Goal: Entertainment & Leisure: Consume media (video, audio)

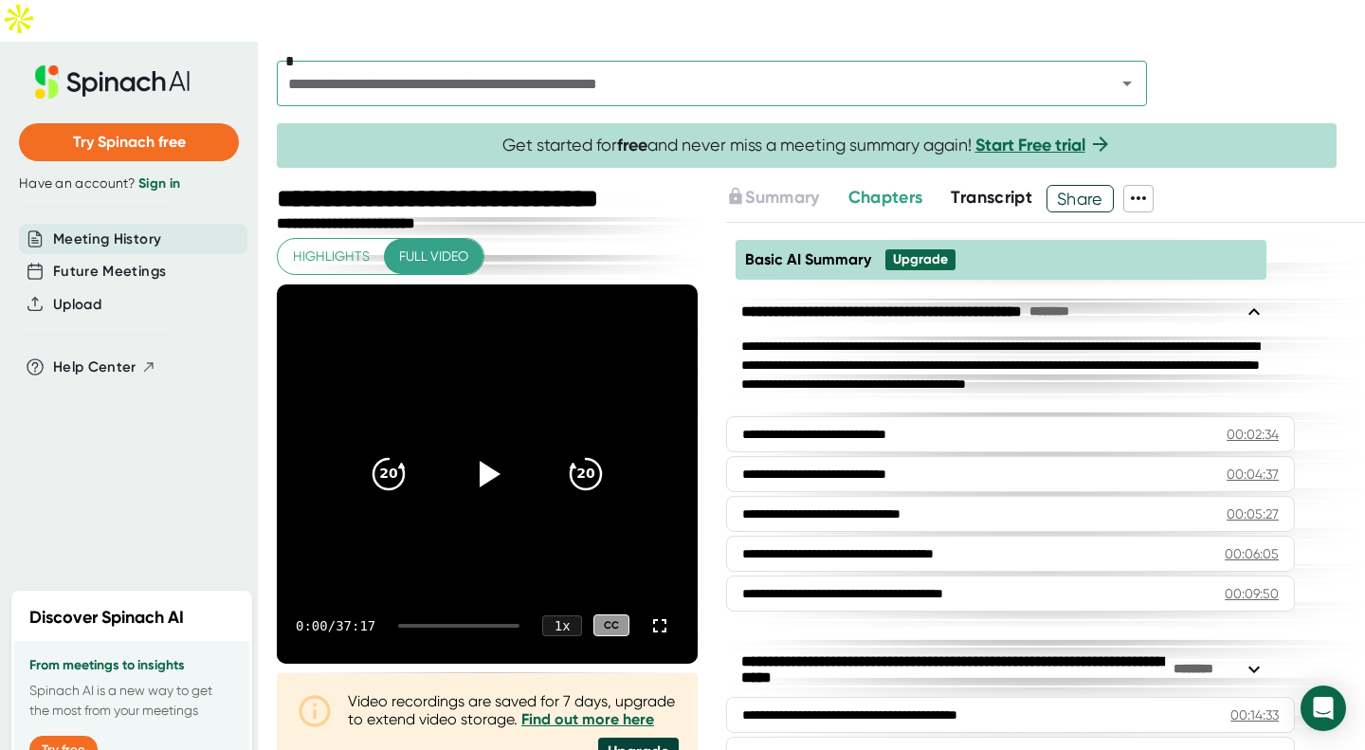
click at [491, 451] on icon at bounding box center [488, 474] width 46 height 46
click at [653, 619] on icon at bounding box center [659, 625] width 13 height 13
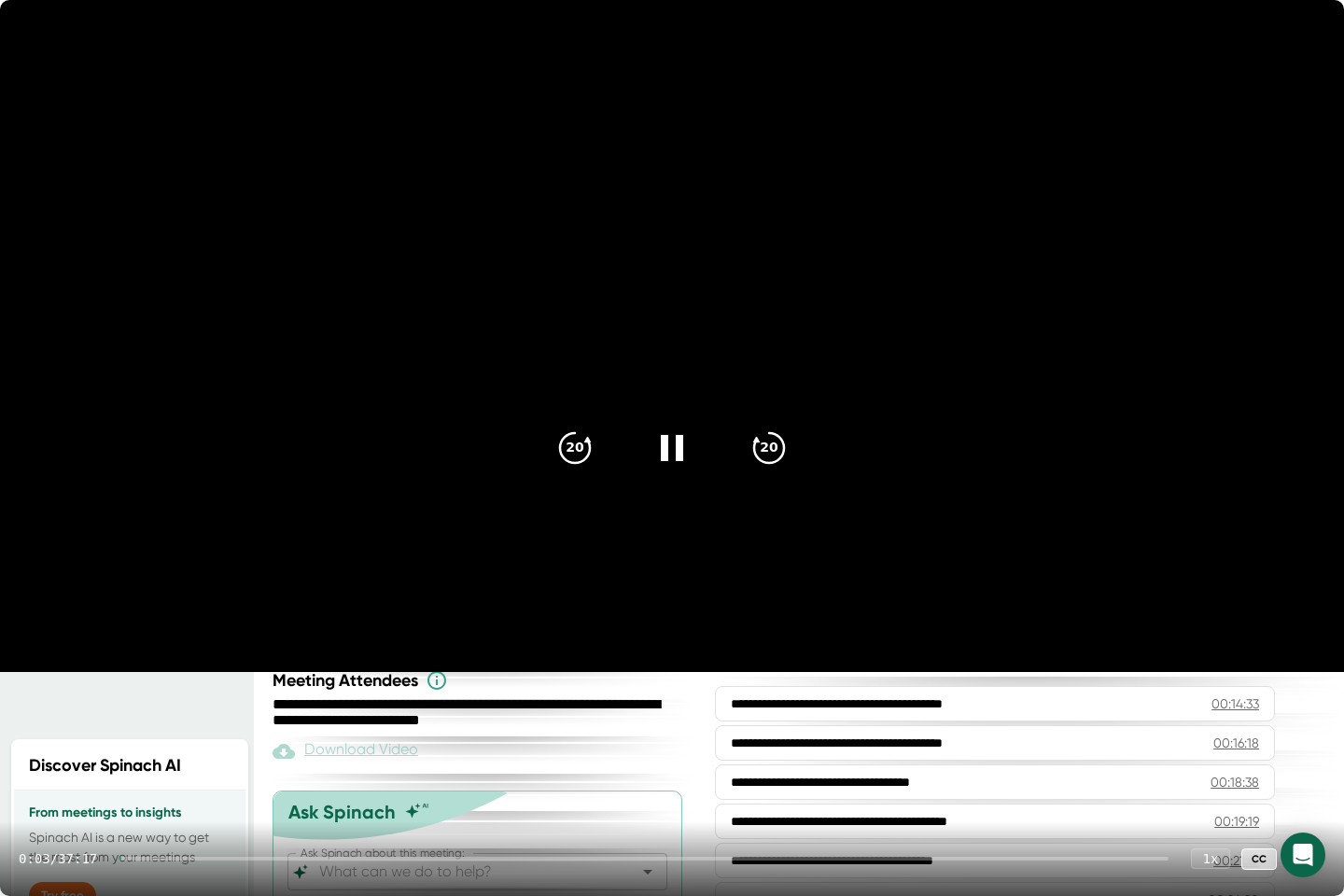
click at [143, 737] on div "0:03 / 37:17 1 x CC" at bounding box center [672, 859] width 1344 height 75
click at [143, 737] on div "0:04 / 37:17 1 x CC" at bounding box center [672, 859] width 1344 height 75
click at [143, 737] on div at bounding box center [644, 859] width 1050 height 4
click at [762, 737] on div at bounding box center [644, 859] width 1050 height 4
click at [634, 737] on div "22:44 / 37:17 1 x CC" at bounding box center [672, 859] width 1344 height 75
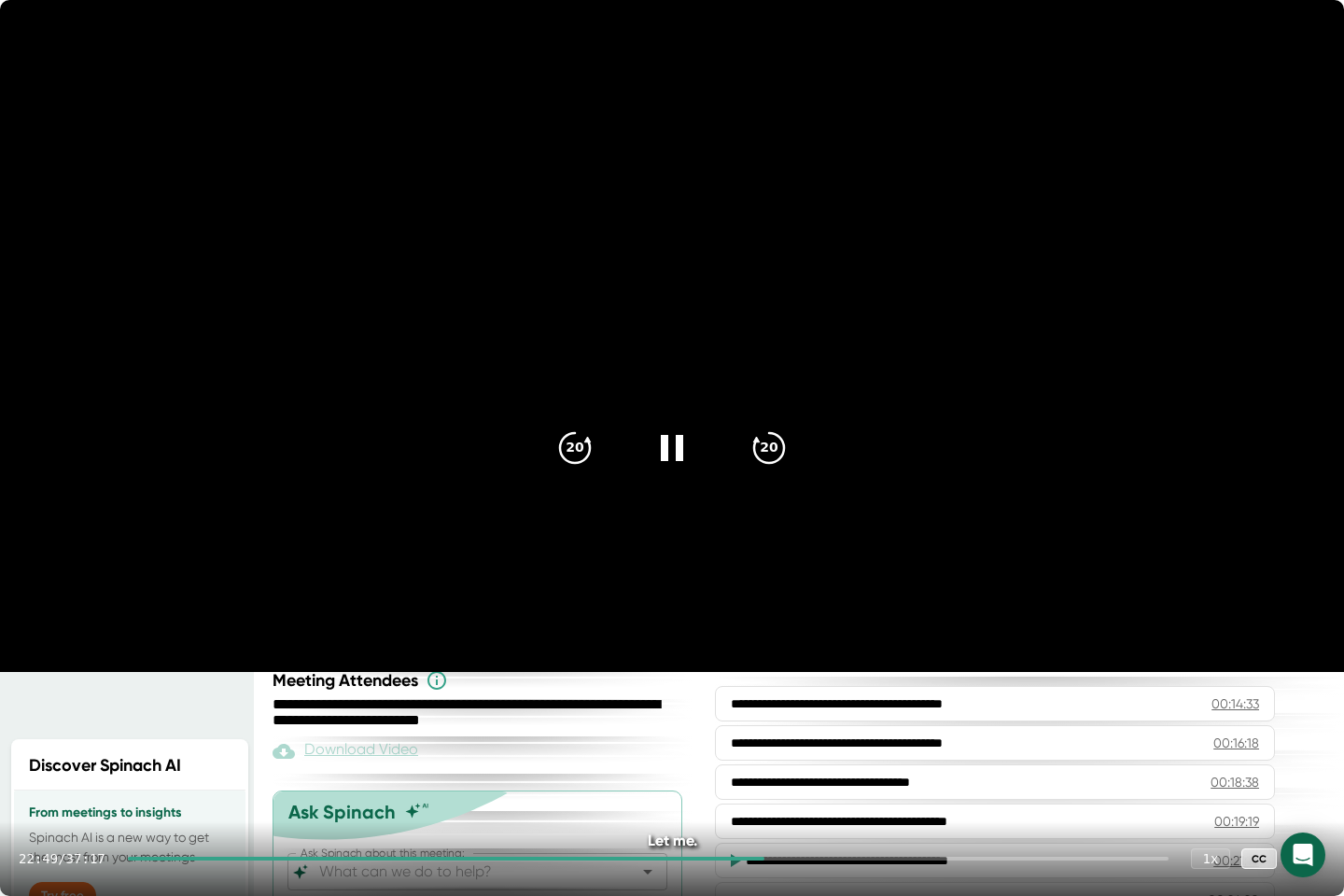
click at [614, 737] on div at bounding box center [447, 859] width 638 height 4
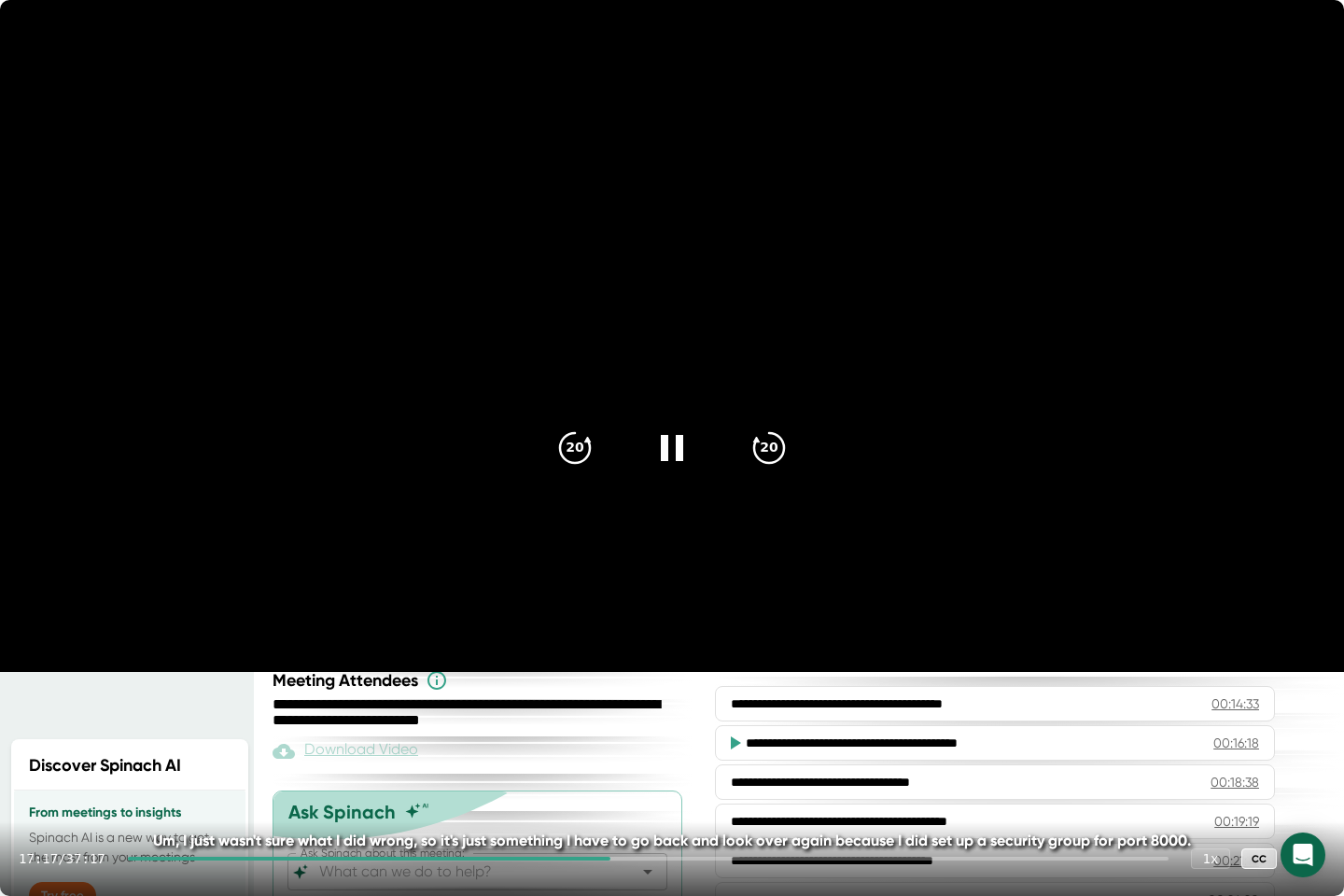
click at [610, 737] on div at bounding box center [369, 859] width 482 height 4
click at [797, 434] on div "20" at bounding box center [769, 448] width 75 height 75
click at [778, 441] on icon "20" at bounding box center [769, 448] width 45 height 45
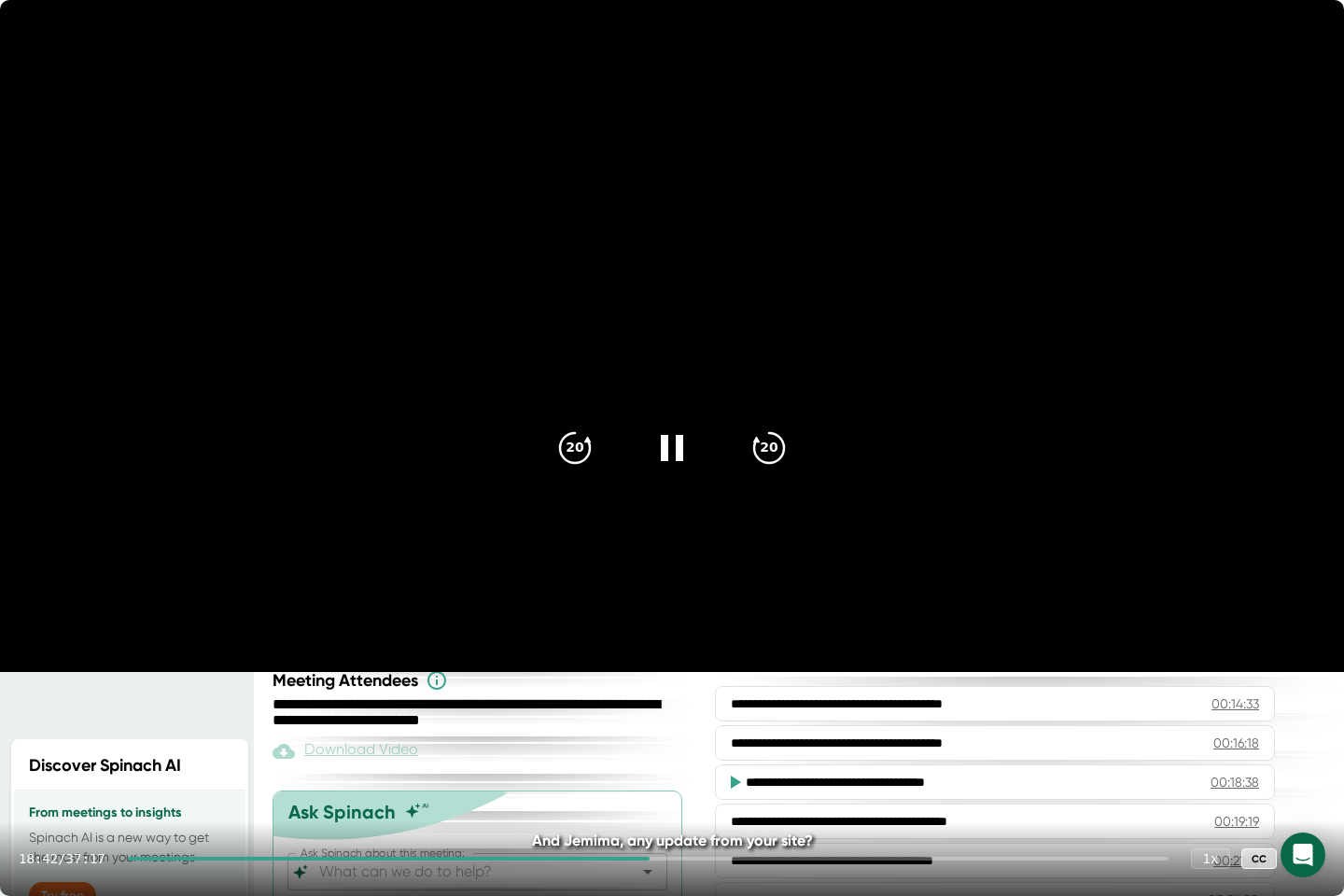
click at [778, 441] on icon "20" at bounding box center [769, 448] width 45 height 45
click at [686, 441] on icon at bounding box center [672, 448] width 45 height 45
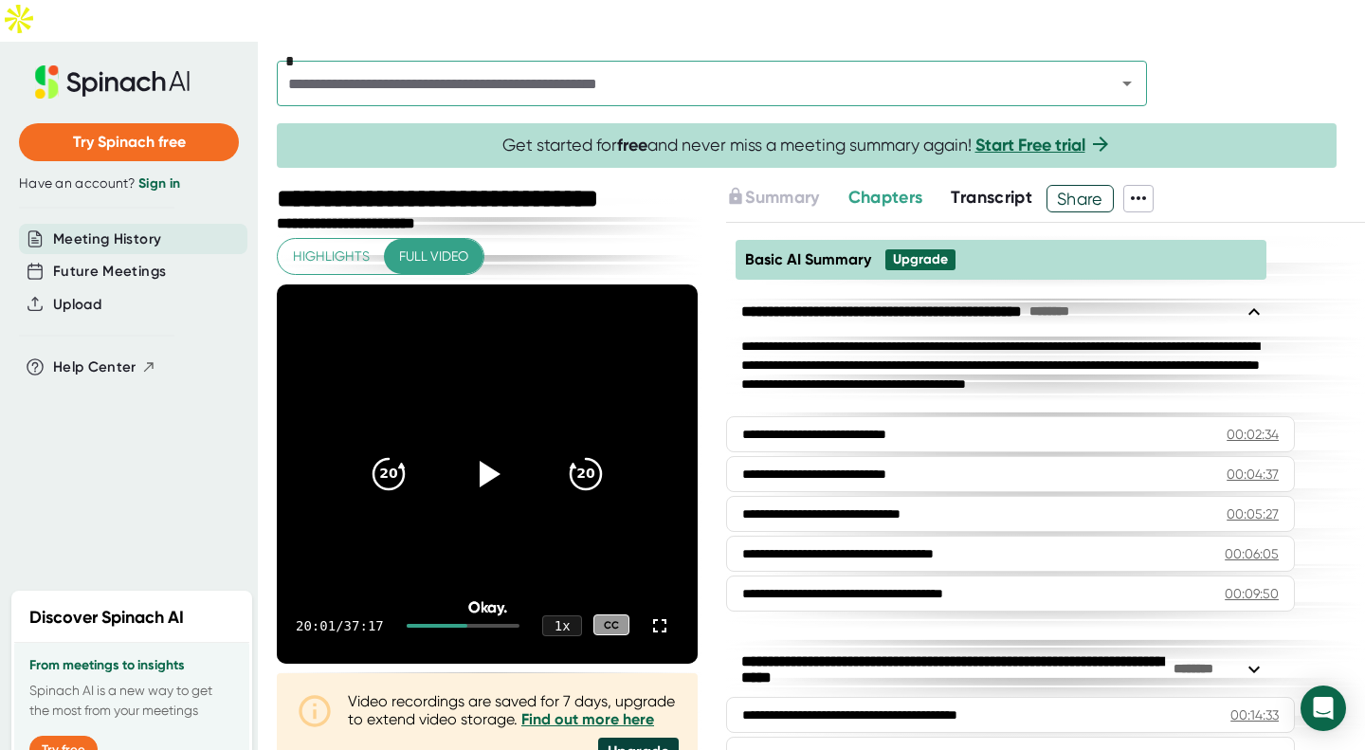
click at [654, 614] on icon at bounding box center [660, 625] width 23 height 23
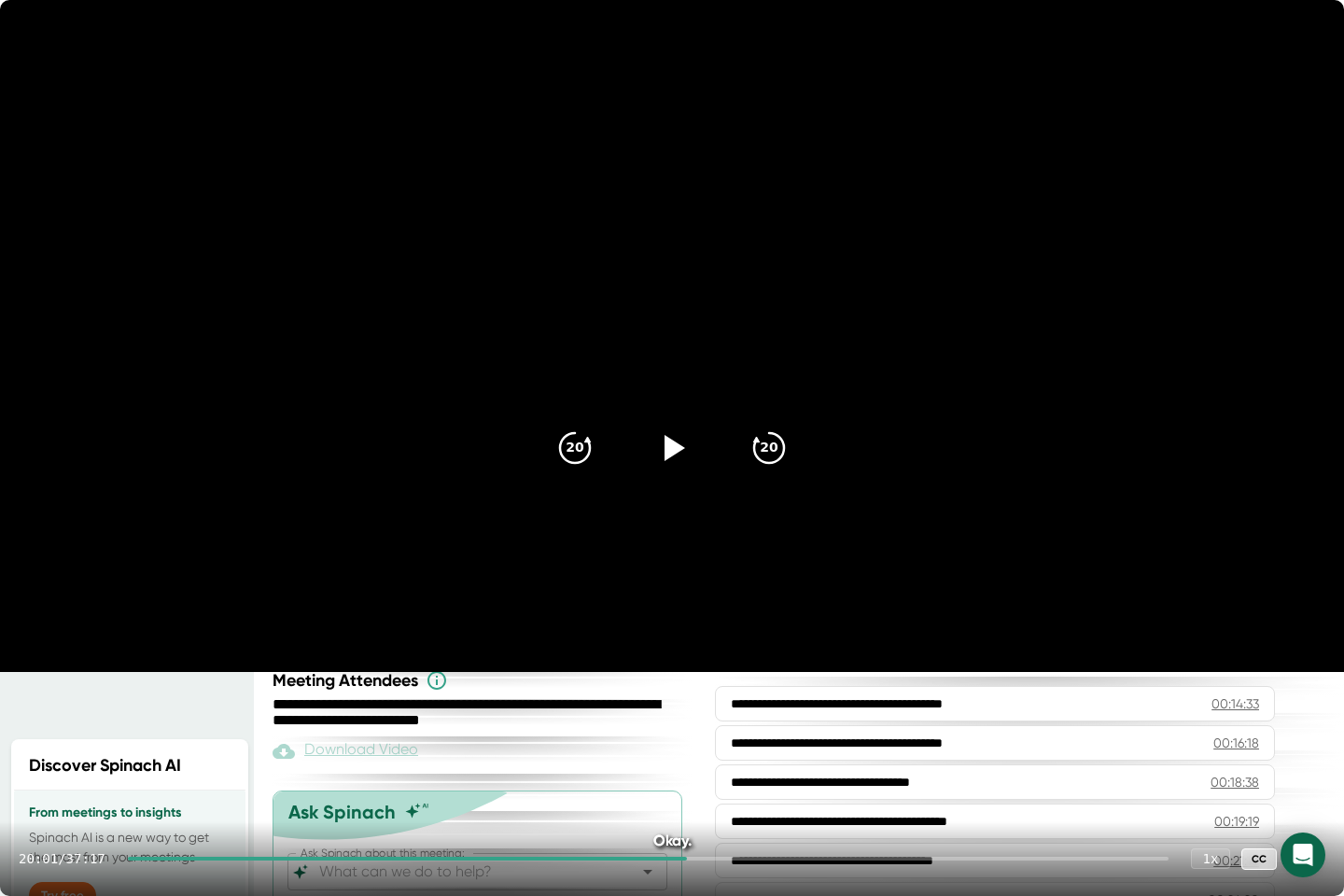
click at [665, 458] on icon at bounding box center [674, 448] width 21 height 27
click at [679, 430] on icon at bounding box center [672, 448] width 45 height 45
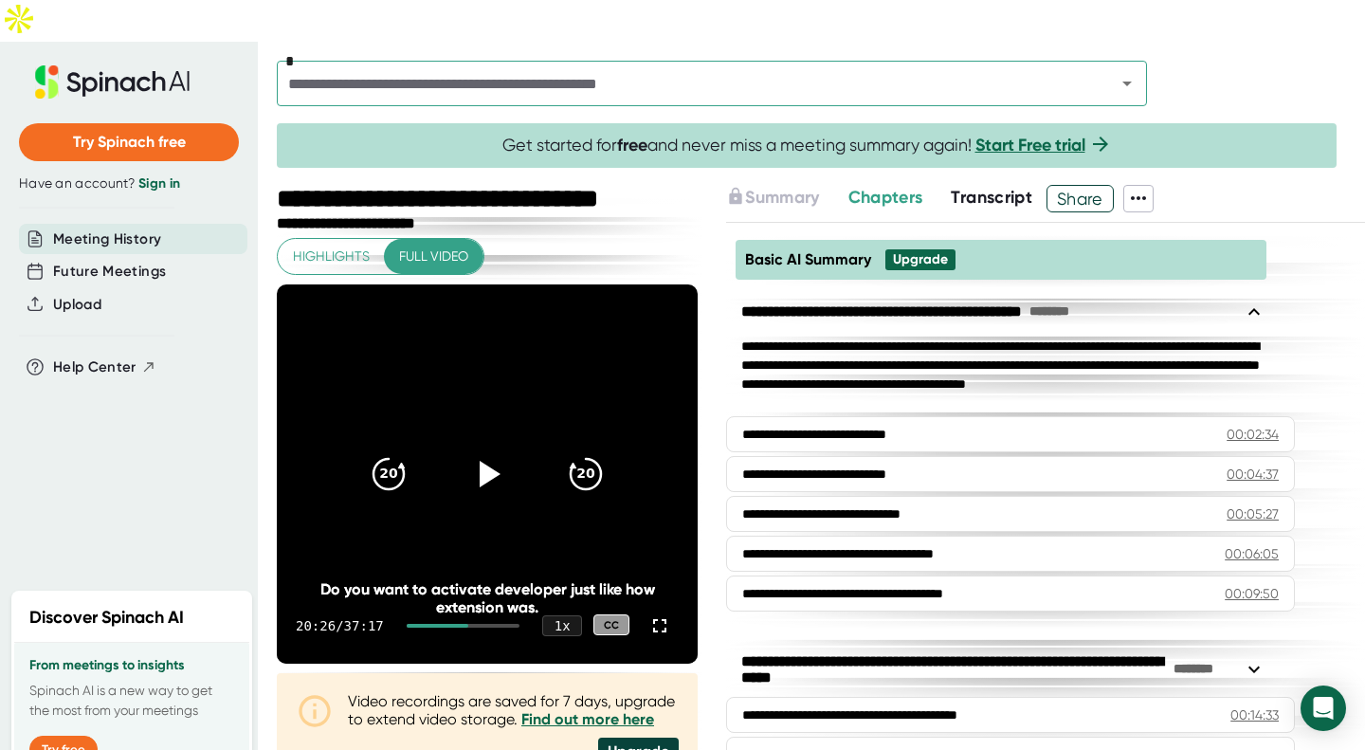
click at [481, 461] on icon at bounding box center [490, 474] width 21 height 27
click at [649, 614] on icon at bounding box center [660, 625] width 23 height 23
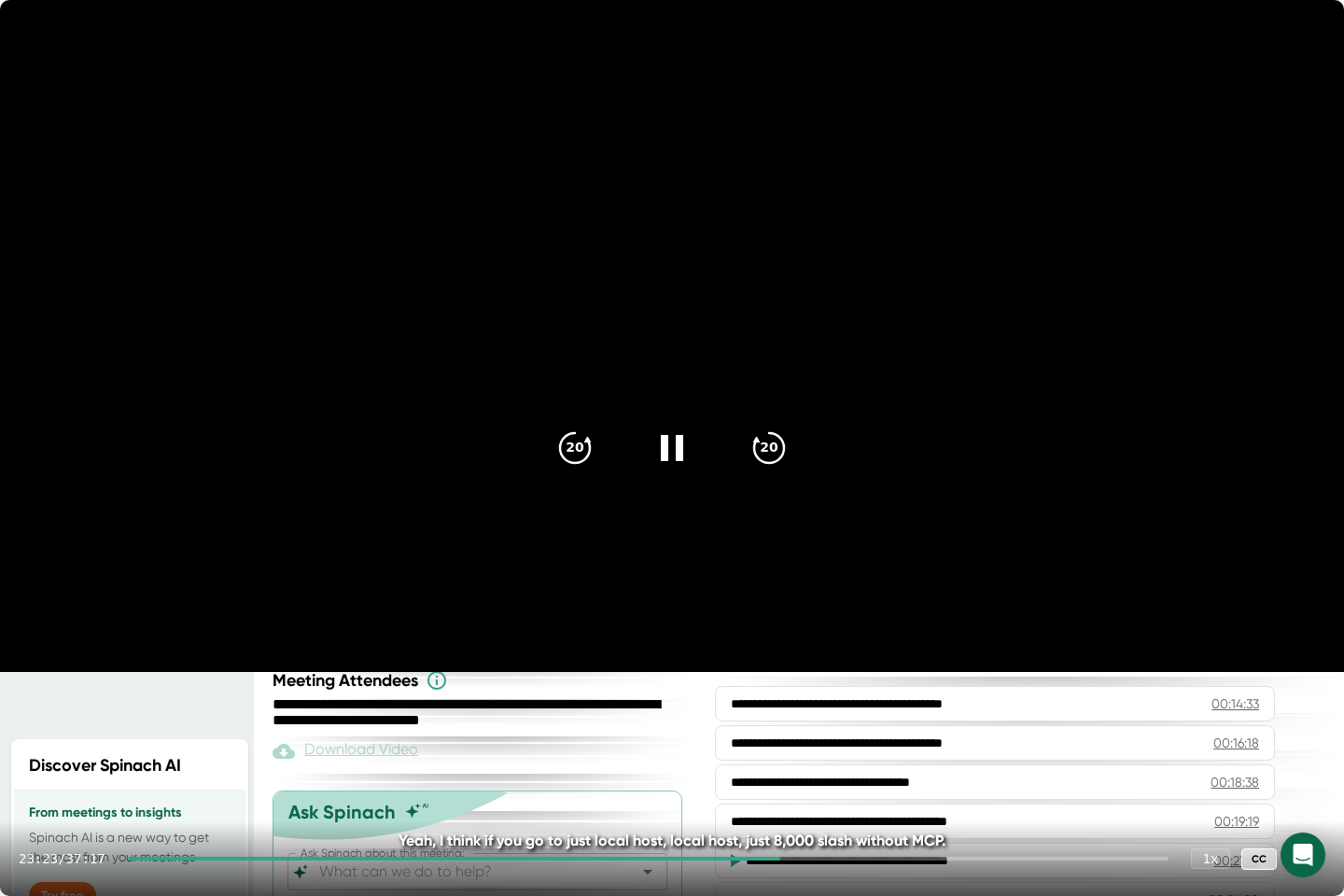
click at [663, 447] on icon at bounding box center [672, 448] width 23 height 27
